Goal: Task Accomplishment & Management: Use online tool/utility

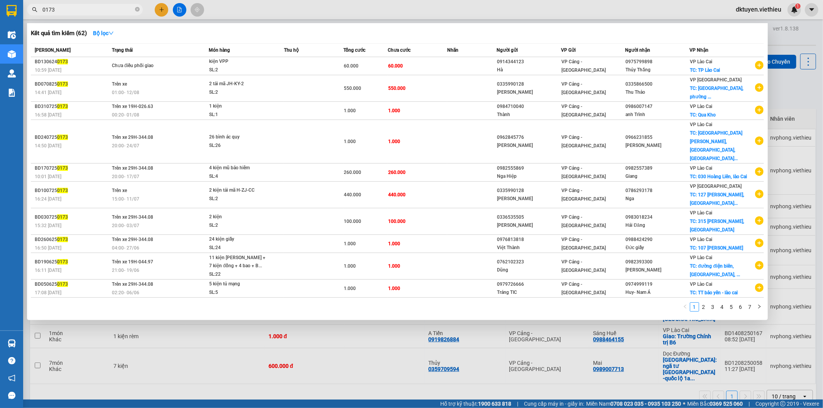
drag, startPoint x: 106, startPoint y: 8, endPoint x: 27, endPoint y: 11, distance: 78.7
click at [27, 11] on span "0173" at bounding box center [85, 10] width 116 height 12
paste input "BD 1308250125"
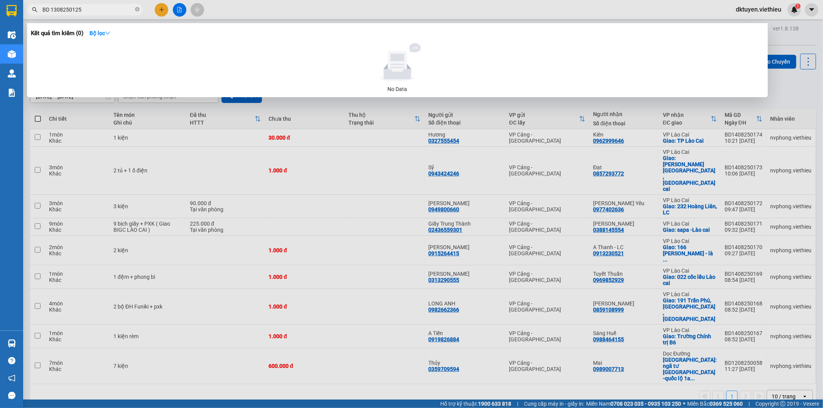
drag, startPoint x: 51, startPoint y: 10, endPoint x: 154, endPoint y: 22, distance: 103.7
click at [52, 10] on input "BD 1308250125" at bounding box center [87, 9] width 91 height 8
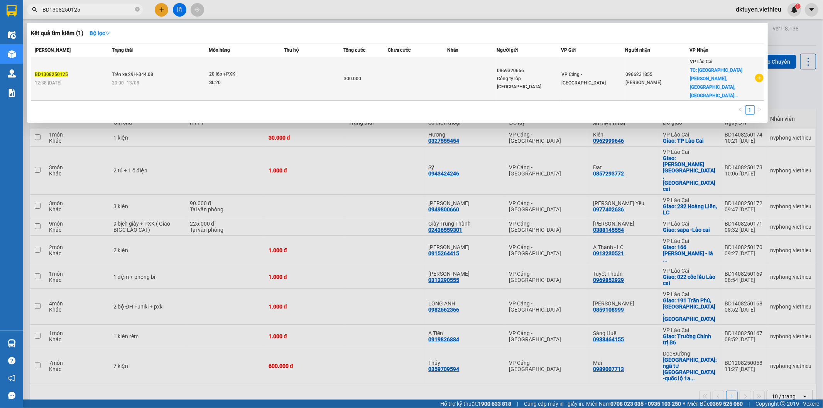
type input "BD1308250125"
click at [388, 78] on td "300.000" at bounding box center [365, 79] width 44 height 44
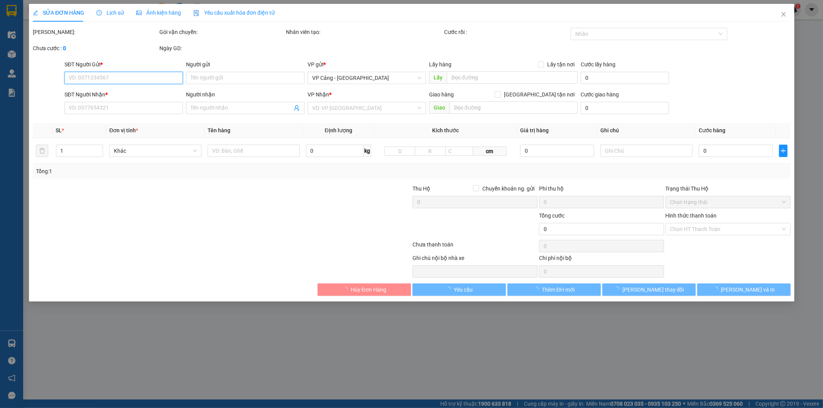
type input "0869320666"
type input "Công ty lốp Việt Nam"
type input "0966231855"
type input "[PERSON_NAME]"
checkbox input "true"
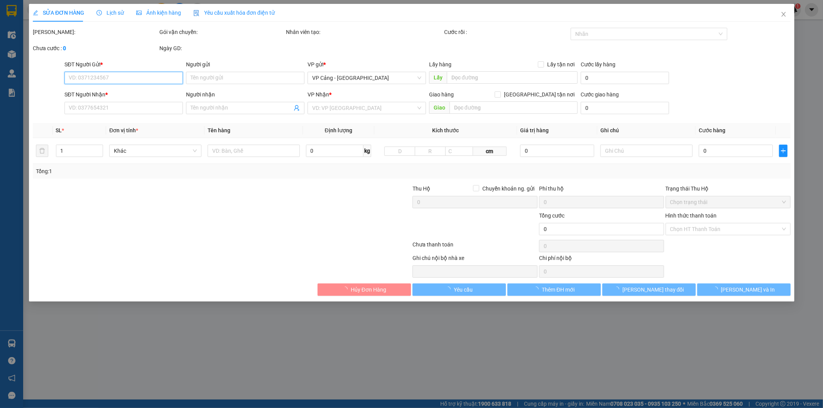
type input "014 Trần Phú, Bắc Cường, LC"
type input "300.000"
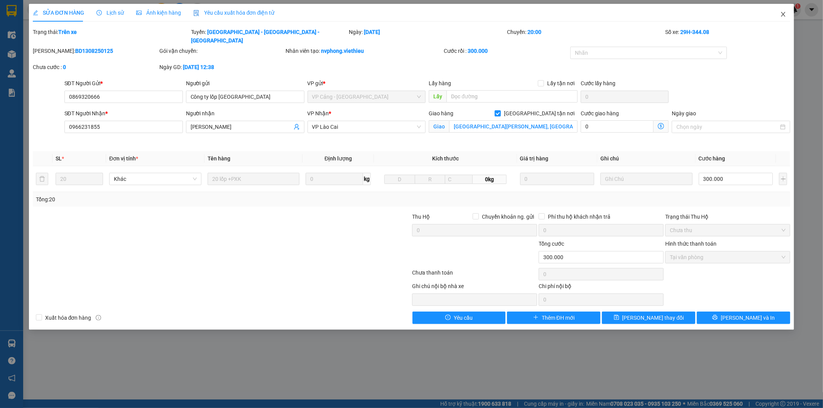
click at [784, 13] on icon "close" at bounding box center [783, 14] width 4 height 5
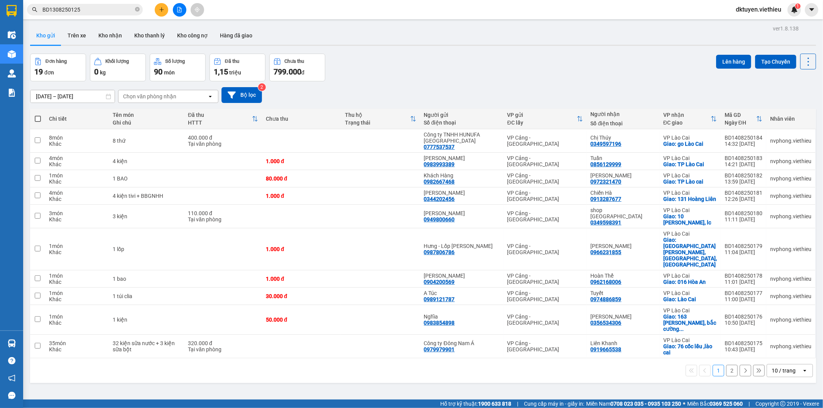
click at [40, 98] on input "12/08/2025 – 14/08/2025" at bounding box center [72, 96] width 84 height 12
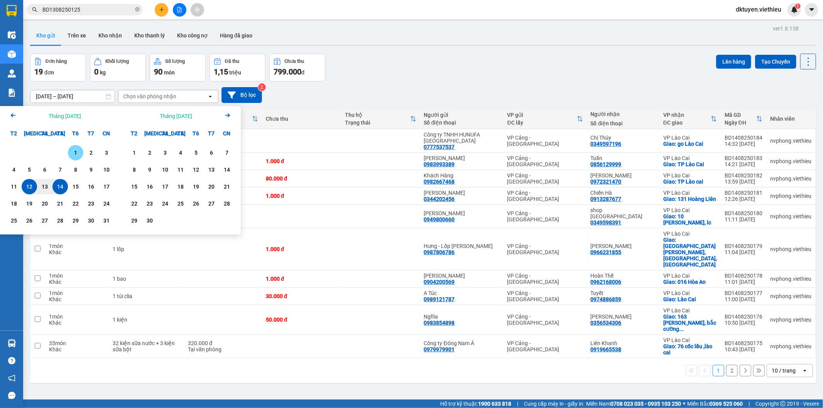
drag, startPoint x: 74, startPoint y: 152, endPoint x: 70, endPoint y: 145, distance: 7.9
click at [74, 150] on div "1" at bounding box center [75, 152] width 11 height 9
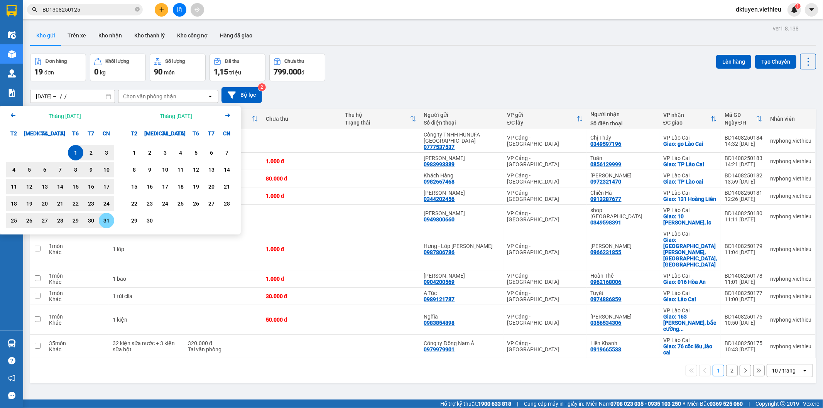
click at [101, 222] on div "31" at bounding box center [106, 220] width 11 height 9
type input "[DATE] – [DATE]"
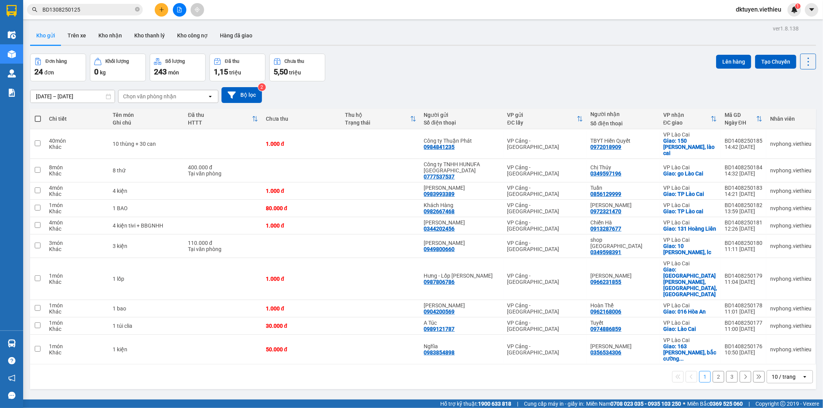
click at [781, 373] on div "10 / trang" at bounding box center [783, 377] width 24 height 8
click at [784, 337] on span "100 / trang" at bounding box center [780, 336] width 28 height 8
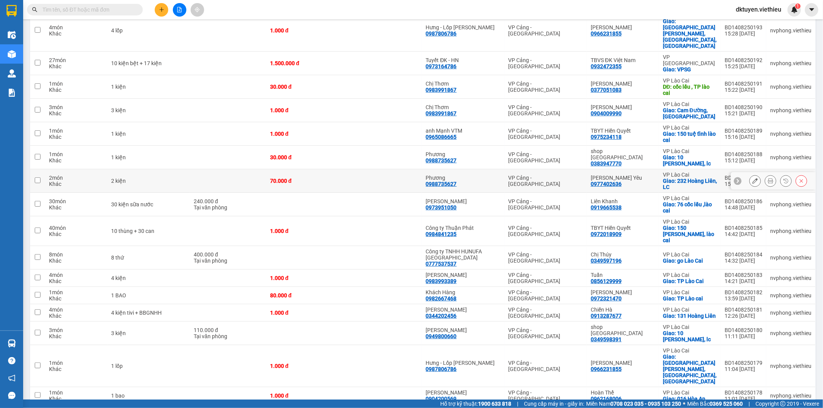
scroll to position [257, 0]
